Goal: Navigation & Orientation: Find specific page/section

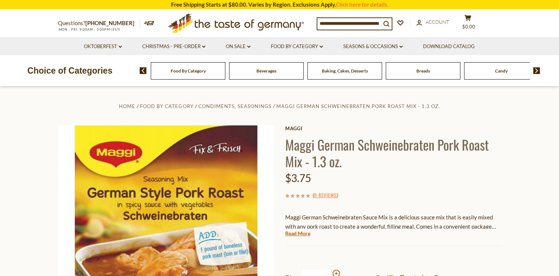
click at [354, 75] on div "Baking, Cakes, Desserts" at bounding box center [345, 70] width 75 height 17
click at [535, 69] on img at bounding box center [536, 70] width 7 height 7
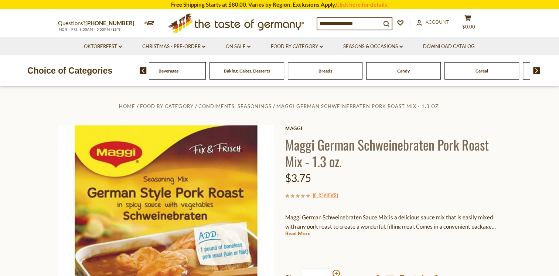
click at [535, 69] on img at bounding box center [536, 70] width 7 height 7
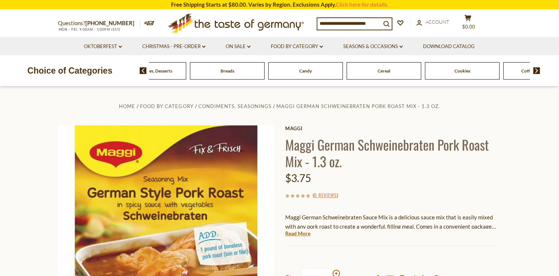
click at [535, 69] on img at bounding box center [536, 70] width 7 height 7
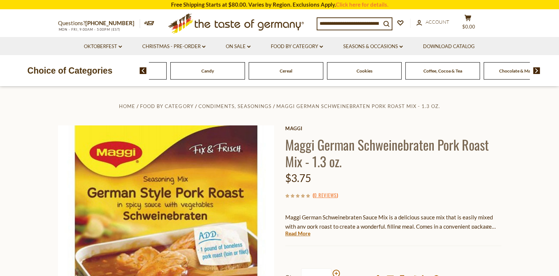
click at [535, 69] on img at bounding box center [536, 70] width 7 height 7
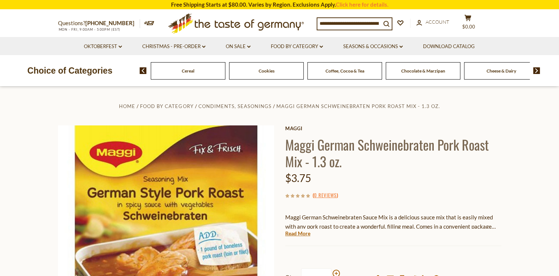
click at [535, 69] on img at bounding box center [536, 70] width 7 height 7
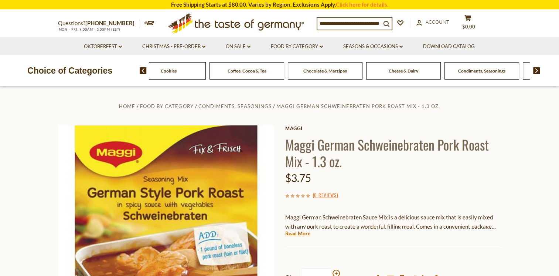
click at [535, 69] on img at bounding box center [536, 70] width 7 height 7
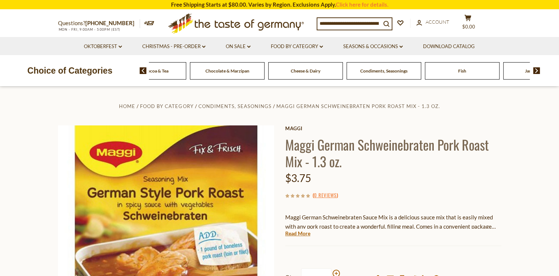
click at [393, 77] on div "Condiments, Seasonings" at bounding box center [384, 70] width 75 height 17
click at [386, 72] on span "Condiments, Seasonings" at bounding box center [383, 71] width 47 height 6
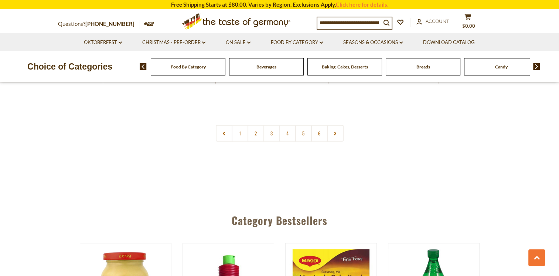
scroll to position [1701, 0]
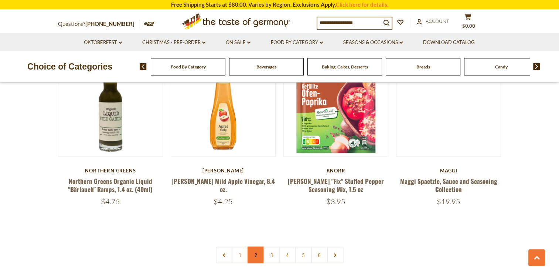
click at [255, 247] on link "2" at bounding box center [256, 255] width 17 height 17
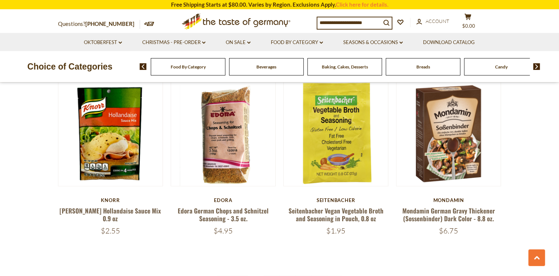
scroll to position [1753, 0]
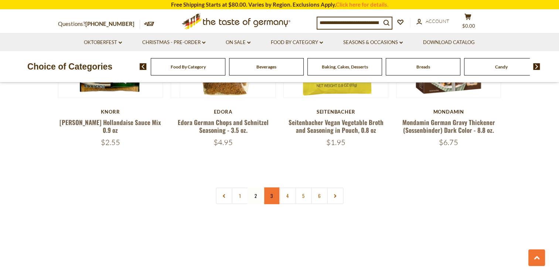
click at [268, 187] on link "3" at bounding box center [272, 195] width 17 height 17
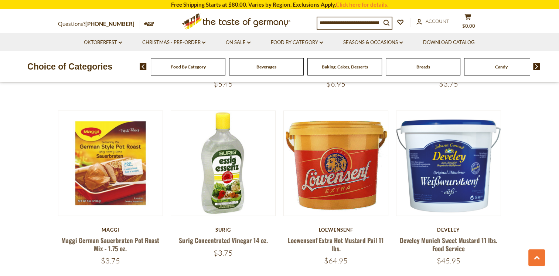
scroll to position [1716, 0]
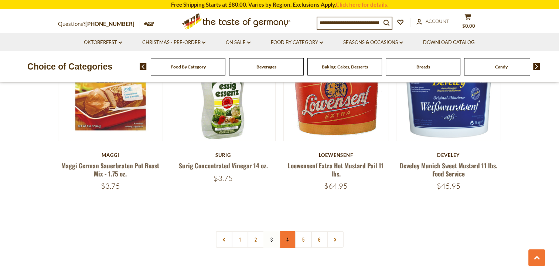
click at [289, 231] on link "4" at bounding box center [287, 239] width 17 height 17
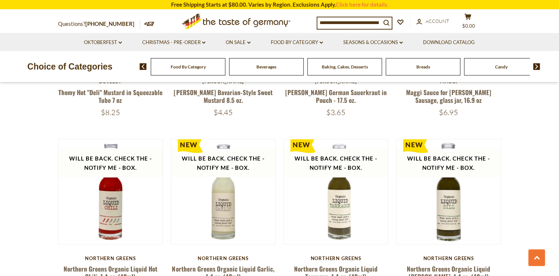
scroll to position [1790, 0]
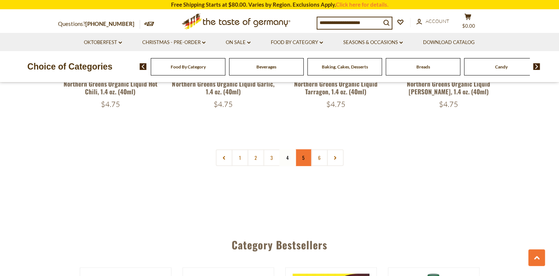
click at [308, 149] on link "5" at bounding box center [303, 157] width 17 height 17
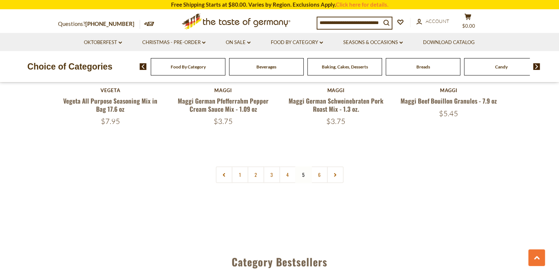
click at [233, 166] on link "1" at bounding box center [240, 174] width 17 height 17
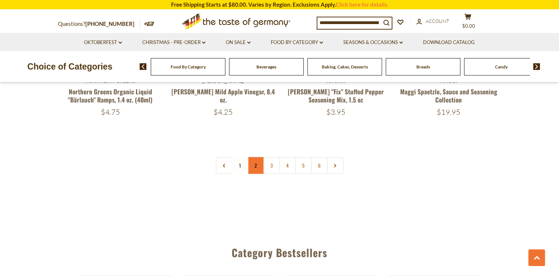
click at [257, 157] on link "2" at bounding box center [256, 165] width 17 height 17
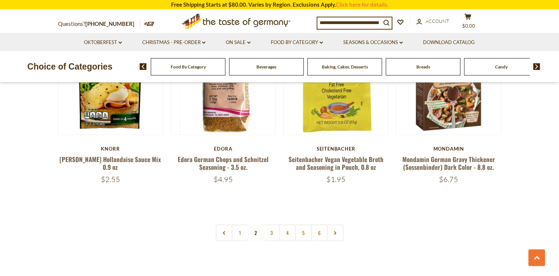
scroll to position [1605, 0]
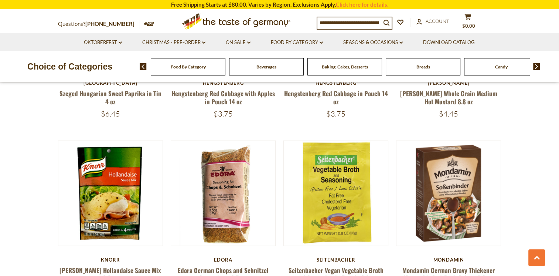
click at [341, 20] on input at bounding box center [350, 22] width 64 height 10
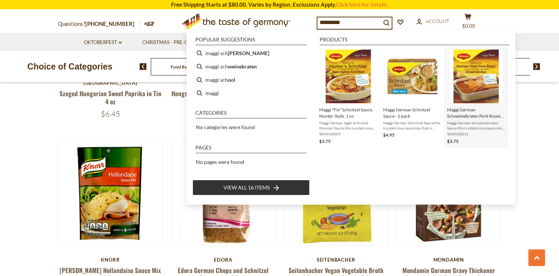
type input "*********"
click at [486, 85] on img "Maggi German Schweinebraten Pork Roast Mix - 1.3 oz." at bounding box center [477, 77] width 54 height 54
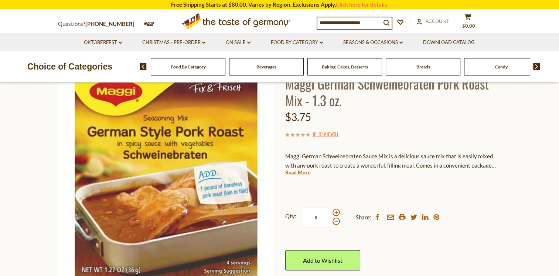
scroll to position [111, 0]
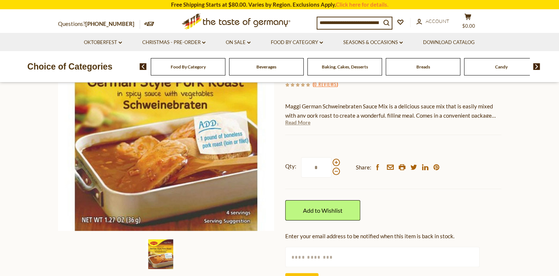
click at [306, 122] on link "Read More" at bounding box center [297, 122] width 25 height 7
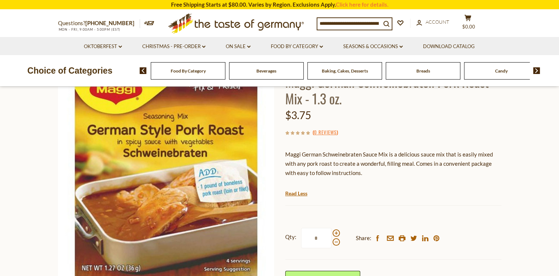
scroll to position [0, 0]
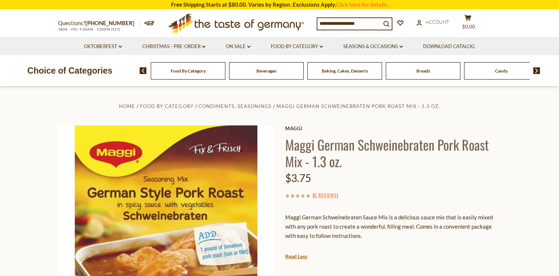
click at [512, 73] on div "Candy" at bounding box center [501, 70] width 75 height 17
click at [500, 68] on span "Candy" at bounding box center [501, 71] width 13 height 6
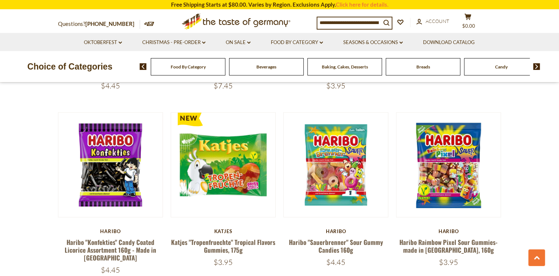
scroll to position [1368, 0]
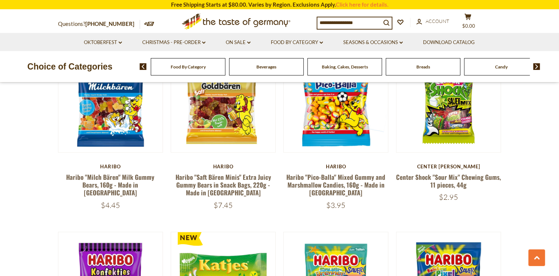
click at [540, 66] on img at bounding box center [536, 66] width 7 height 7
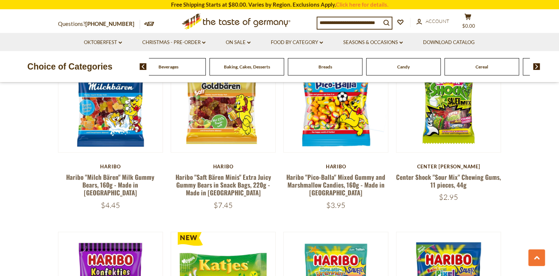
click at [540, 66] on img at bounding box center [536, 66] width 7 height 7
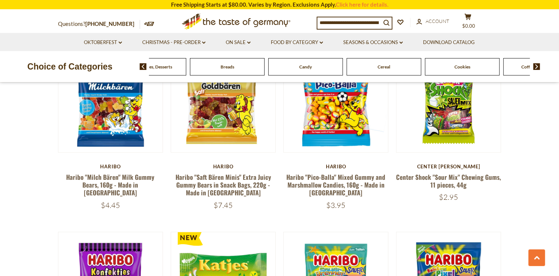
click at [465, 73] on div "Cookies" at bounding box center [462, 66] width 75 height 17
drag, startPoint x: 465, startPoint y: 73, endPoint x: 459, endPoint y: 67, distance: 8.4
click at [459, 67] on span "Cookies" at bounding box center [463, 67] width 16 height 6
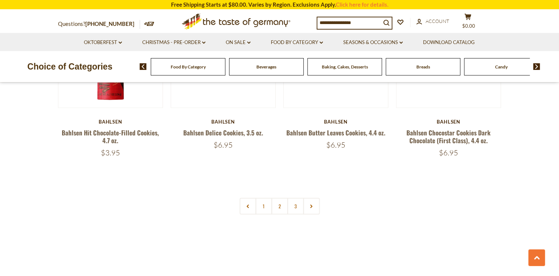
scroll to position [1812, 0]
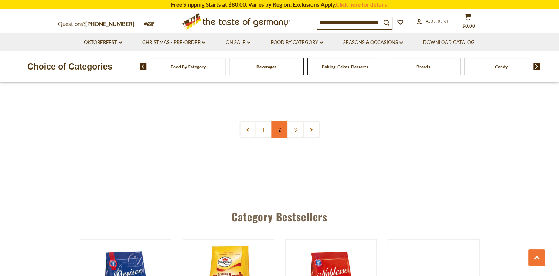
click at [285, 126] on link "2" at bounding box center [279, 129] width 17 height 17
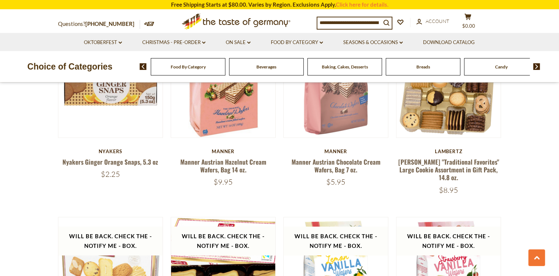
scroll to position [1162, 0]
